Goal: Task Accomplishment & Management: Manage account settings

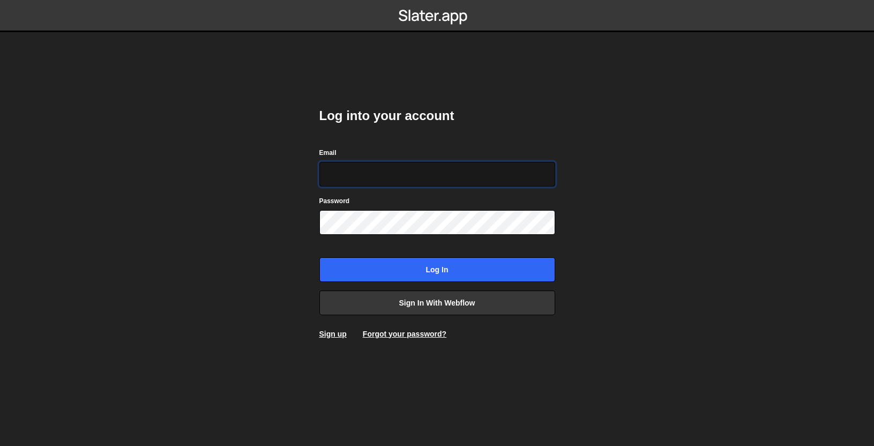
type input "[PERSON_NAME][EMAIL_ADDRESS][DOMAIN_NAME]"
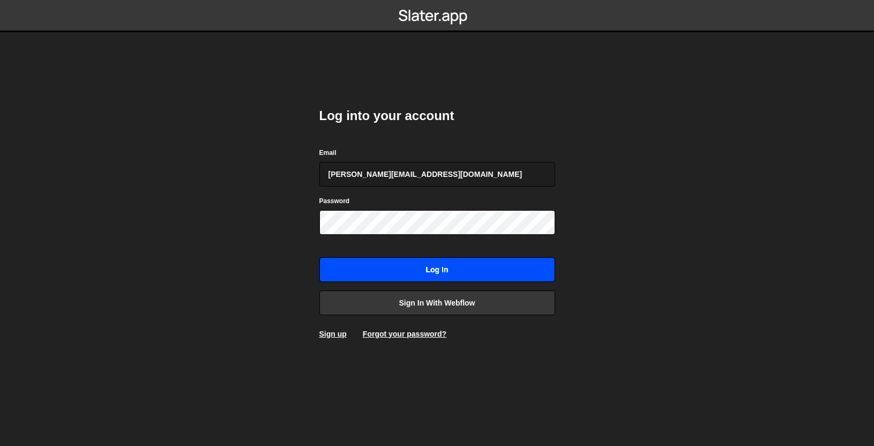
click at [437, 271] on input "Log in" at bounding box center [437, 269] width 236 height 25
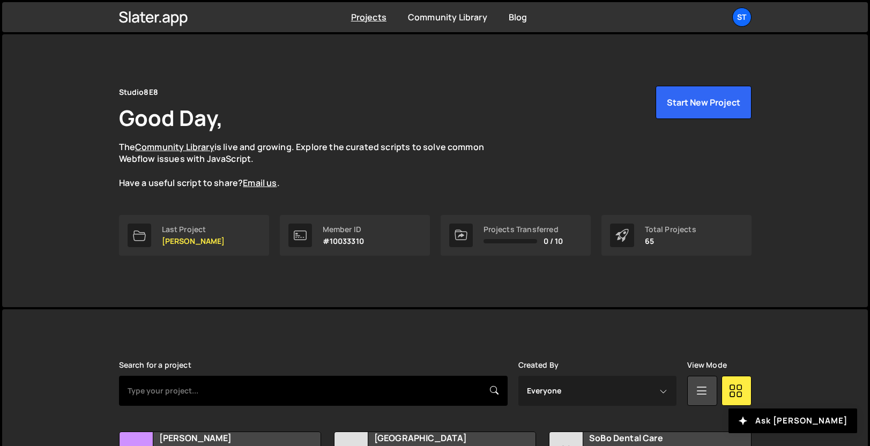
click at [350, 380] on input "text" at bounding box center [313, 391] width 388 height 30
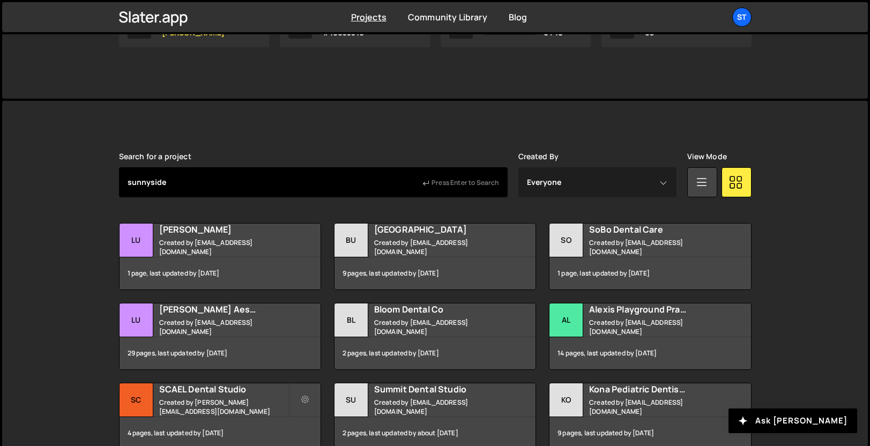
type input "sunnyside"
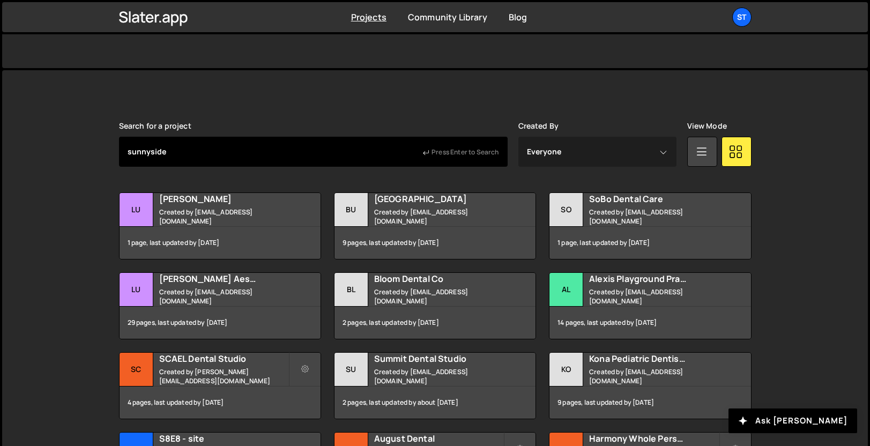
scroll to position [240, 0]
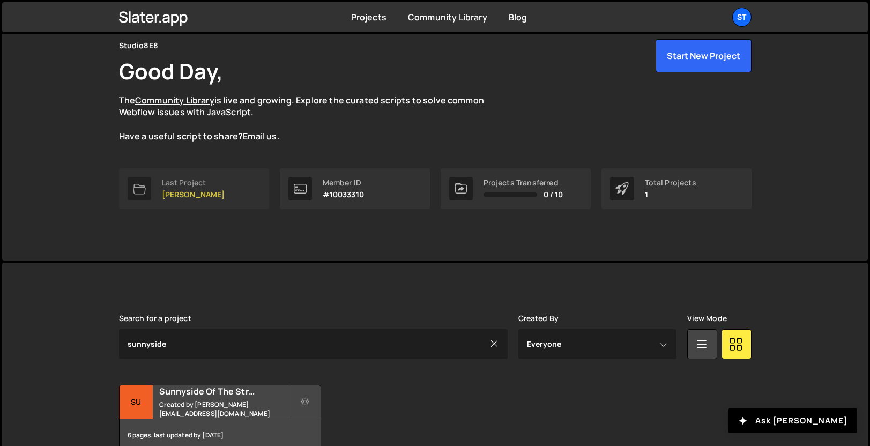
scroll to position [106, 0]
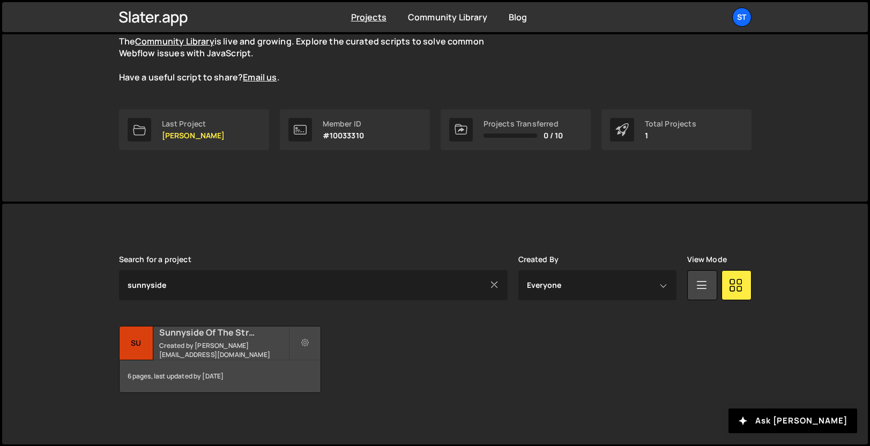
click at [199, 345] on div "Sunnyside Of The Street Pediatric Dentistry Created by [PERSON_NAME][EMAIL_ADDR…" at bounding box center [219, 342] width 201 height 33
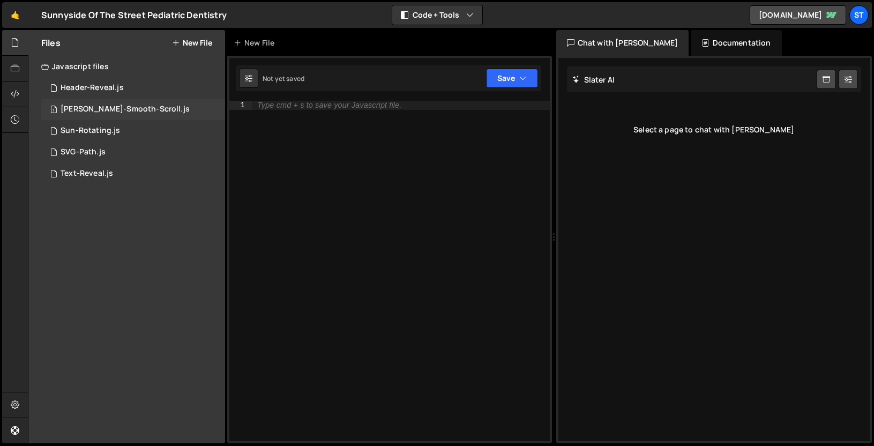
click at [199, 106] on div "1 Lenis-Smooth-Scroll.js 0" at bounding box center [133, 109] width 184 height 21
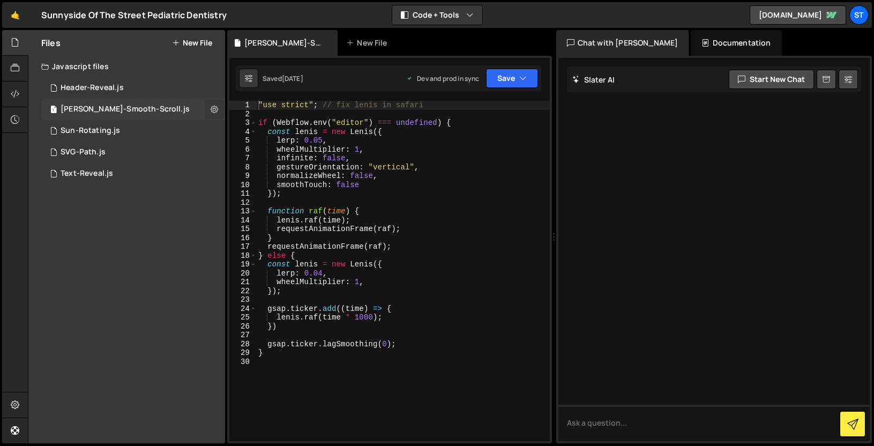
click at [213, 110] on icon at bounding box center [215, 109] width 8 height 10
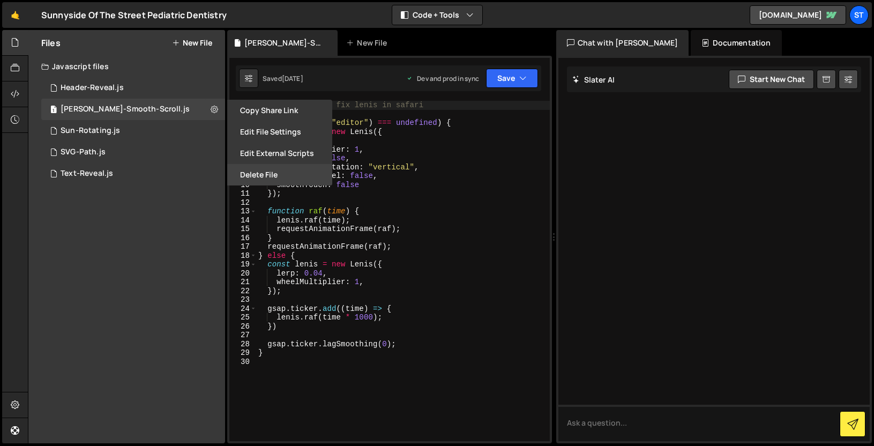
click at [261, 174] on button "Delete File" at bounding box center [279, 174] width 105 height 21
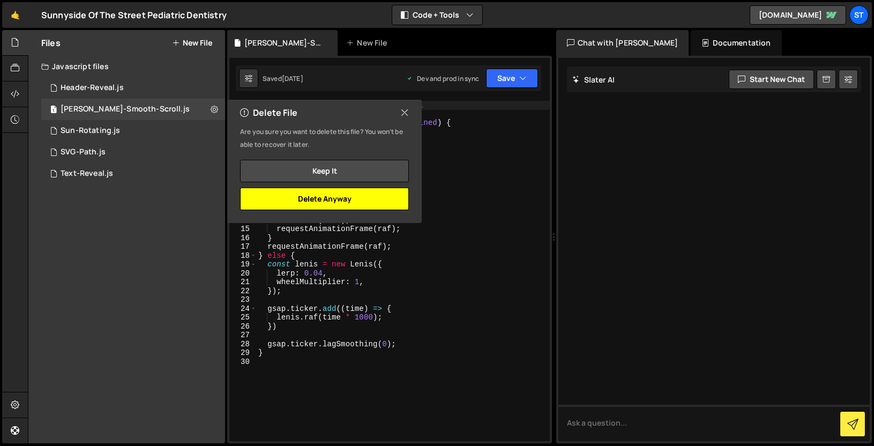
click at [360, 195] on button "Delete Anyway" at bounding box center [324, 199] width 169 height 23
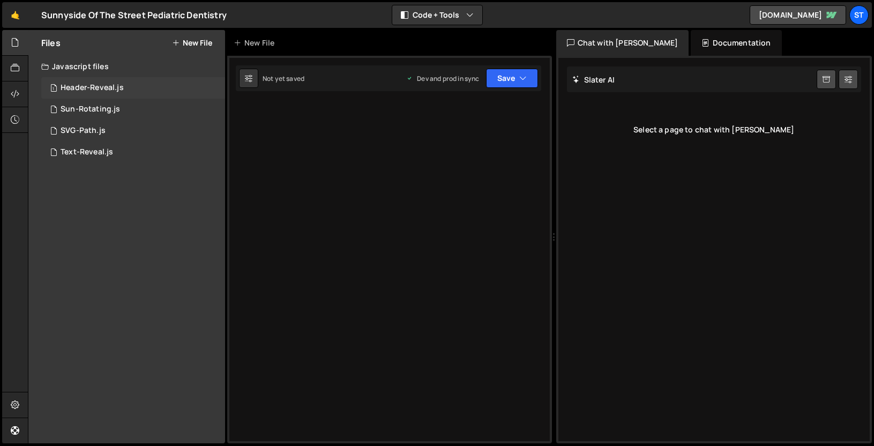
click at [121, 91] on div "Header-Reveal.js" at bounding box center [92, 88] width 63 height 10
